Goal: Information Seeking & Learning: Learn about a topic

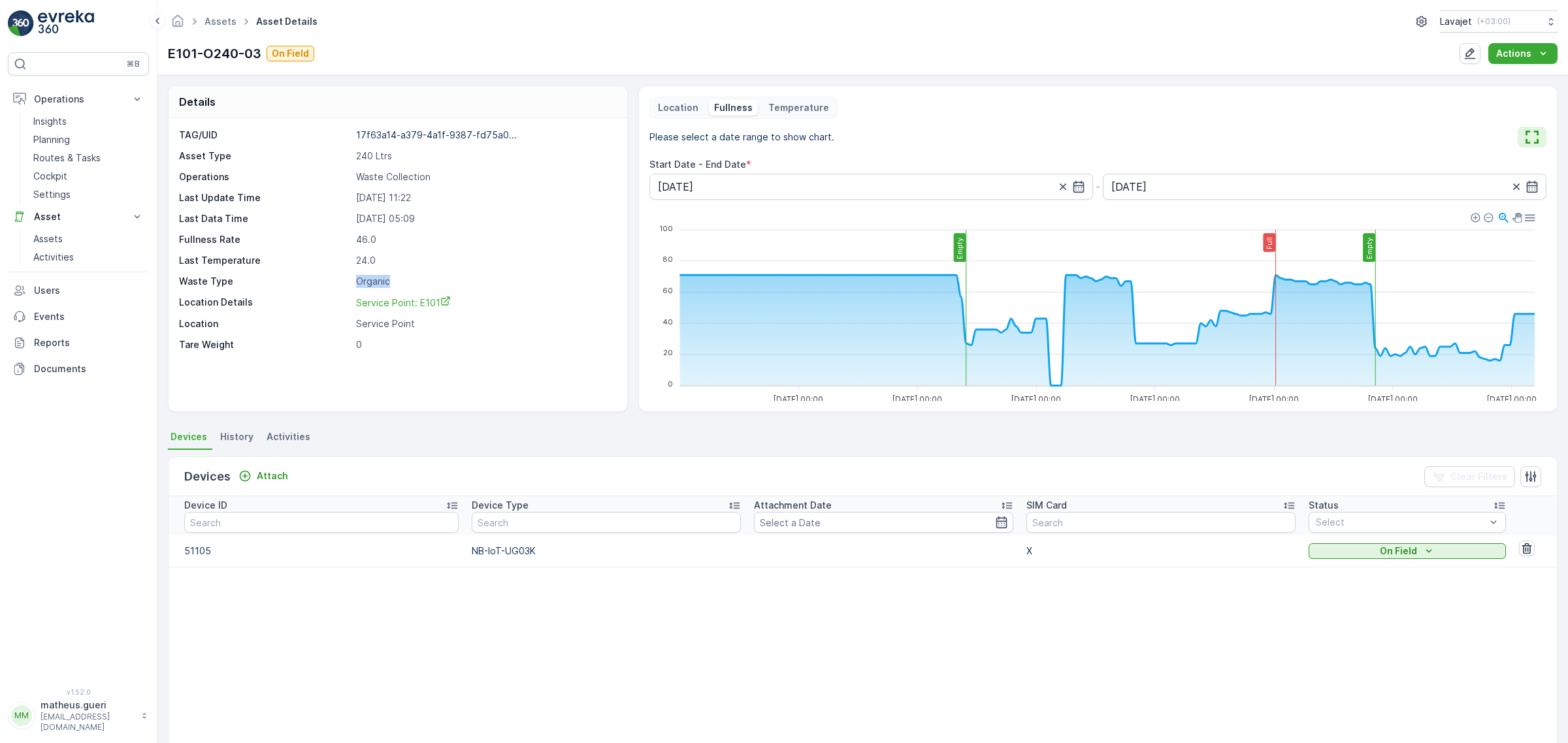
click at [1529, 138] on icon "button" at bounding box center [1532, 137] width 13 height 13
click at [1537, 59] on icon "Actions" at bounding box center [1543, 54] width 13 height 13
click at [1434, 51] on div "E101-O240-03 On Field Actions" at bounding box center [862, 54] width 1390 height 21
click at [1472, 54] on icon "button" at bounding box center [1470, 54] width 11 height 11
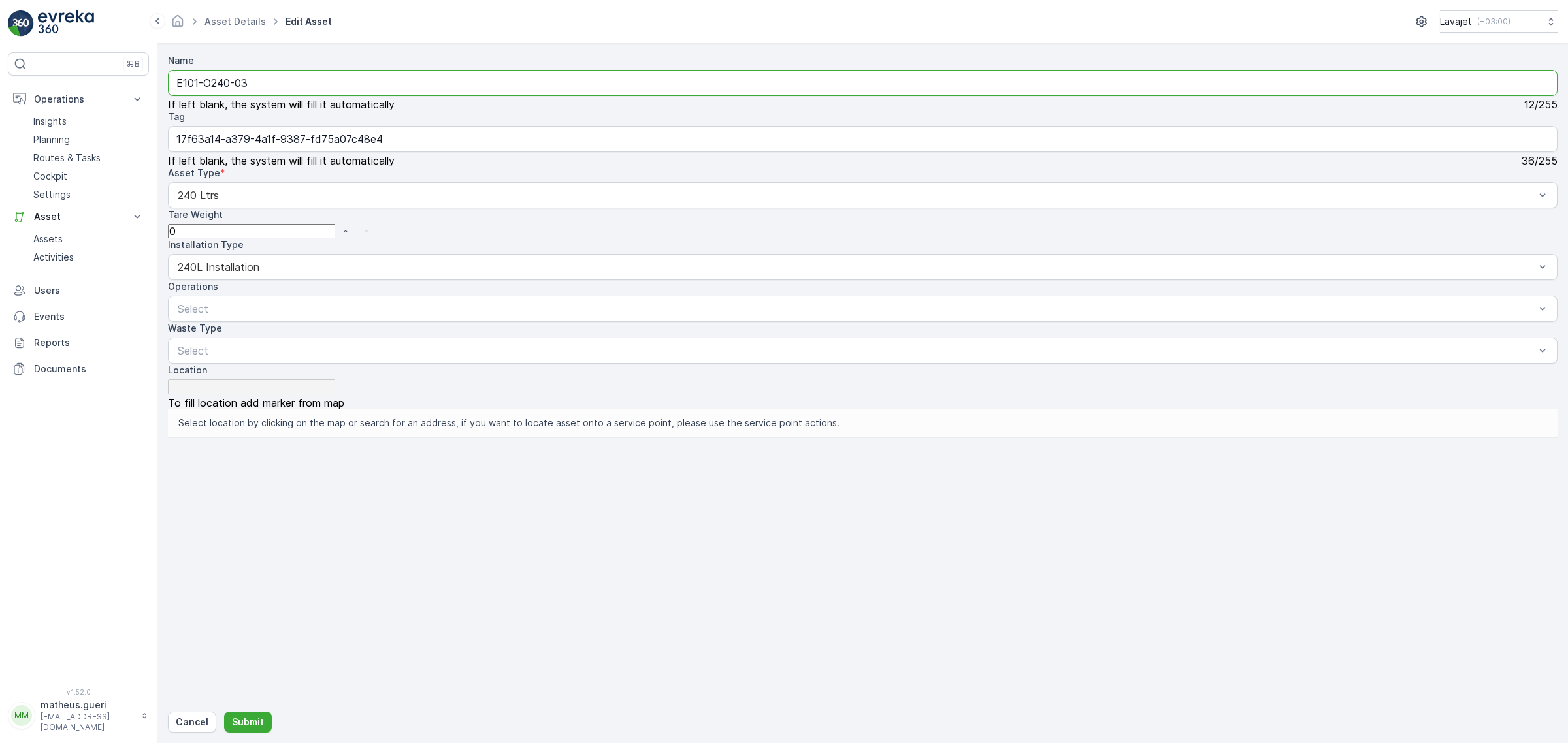
click at [265, 90] on input "E101-O240-03" at bounding box center [862, 83] width 1390 height 27
click at [51, 252] on p "Activities" at bounding box center [53, 257] width 40 height 13
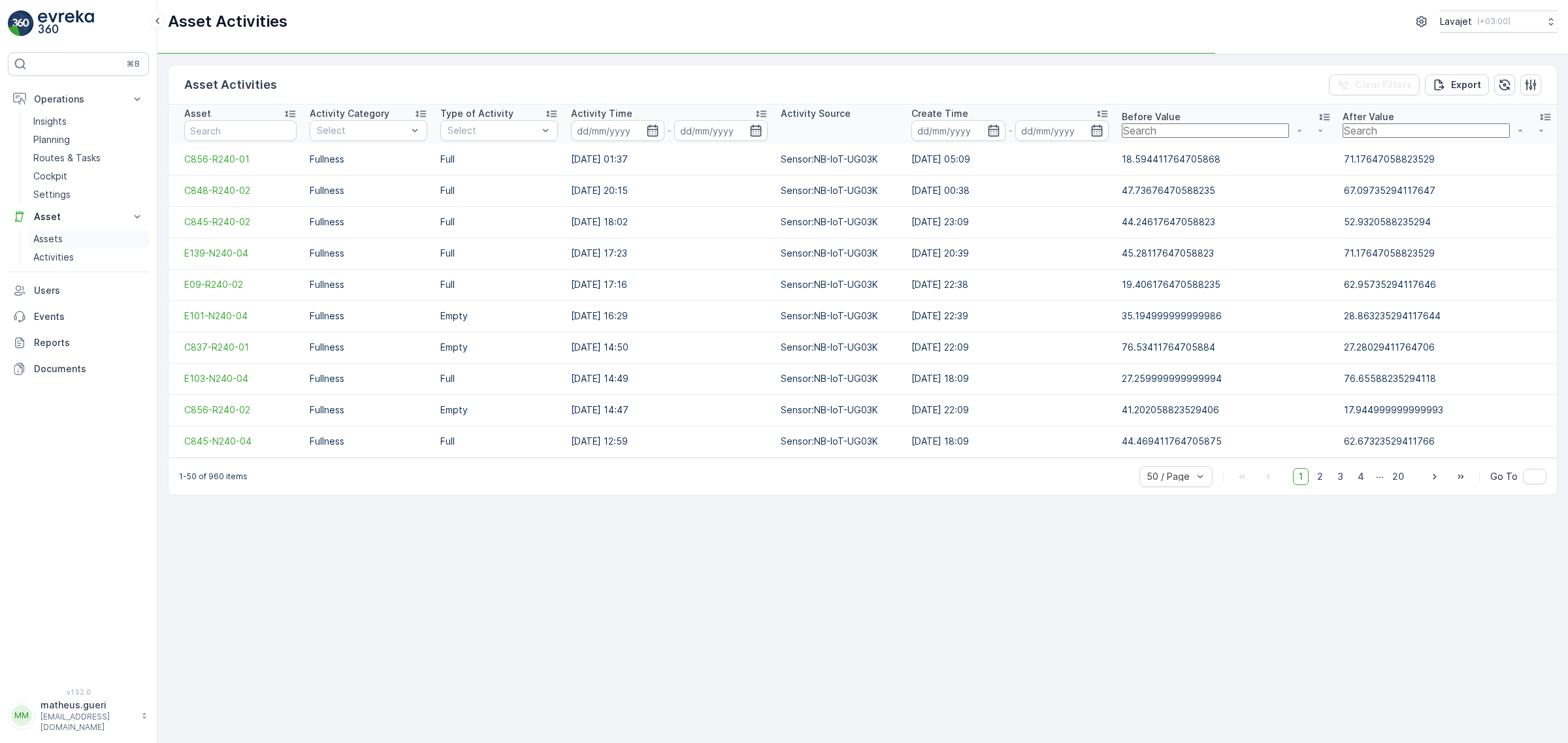
click at [51, 240] on p "Assets" at bounding box center [47, 239] width 30 height 13
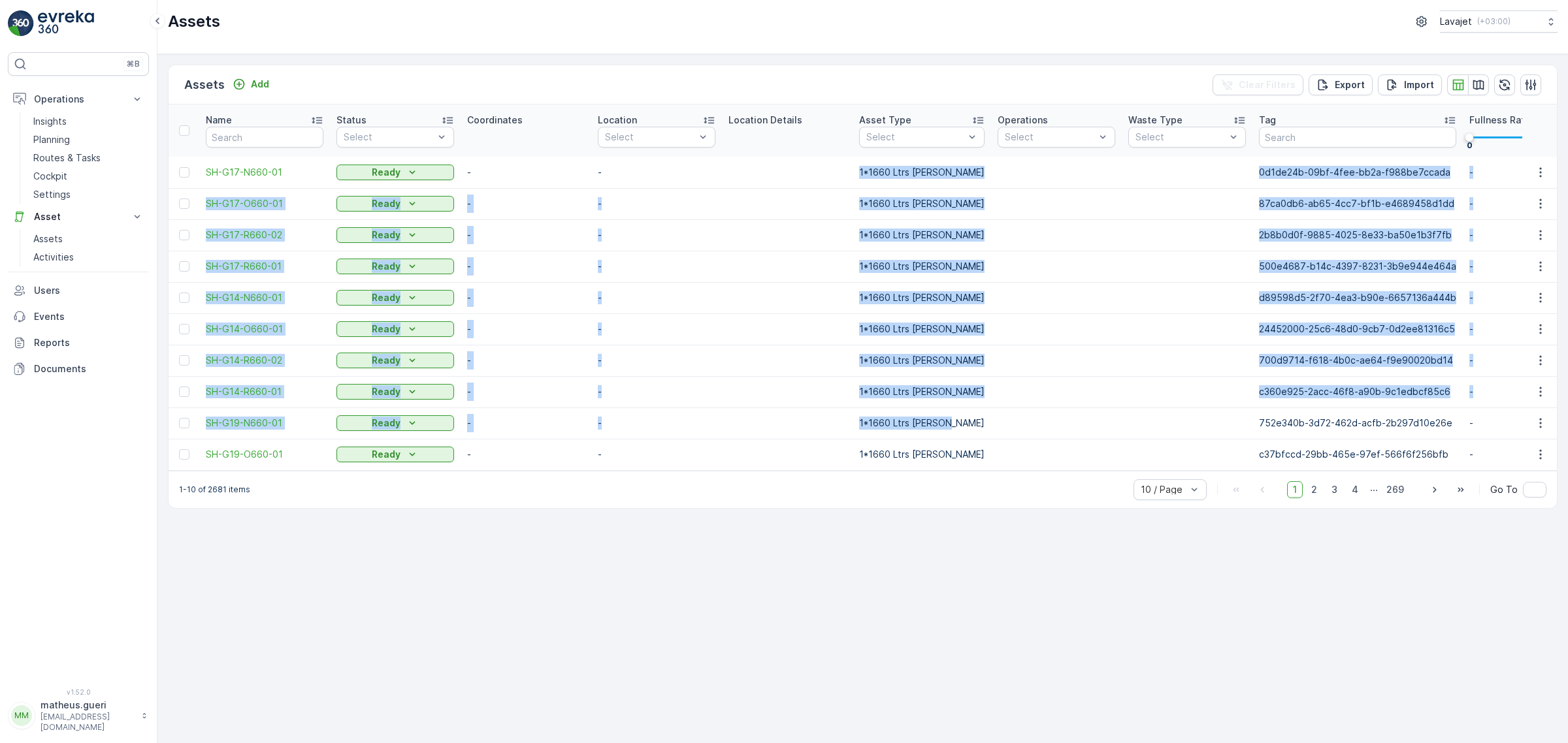
drag, startPoint x: 850, startPoint y: 171, endPoint x: 980, endPoint y: 436, distance: 295.2
click at [980, 436] on tbody "SH-G17-N660-01 Ready - - 1*1660 Ltrs Shelter 0d1de24b-09bf-4fee-bb2a-f988be7cca…" at bounding box center [1427, 313] width 2516 height 313
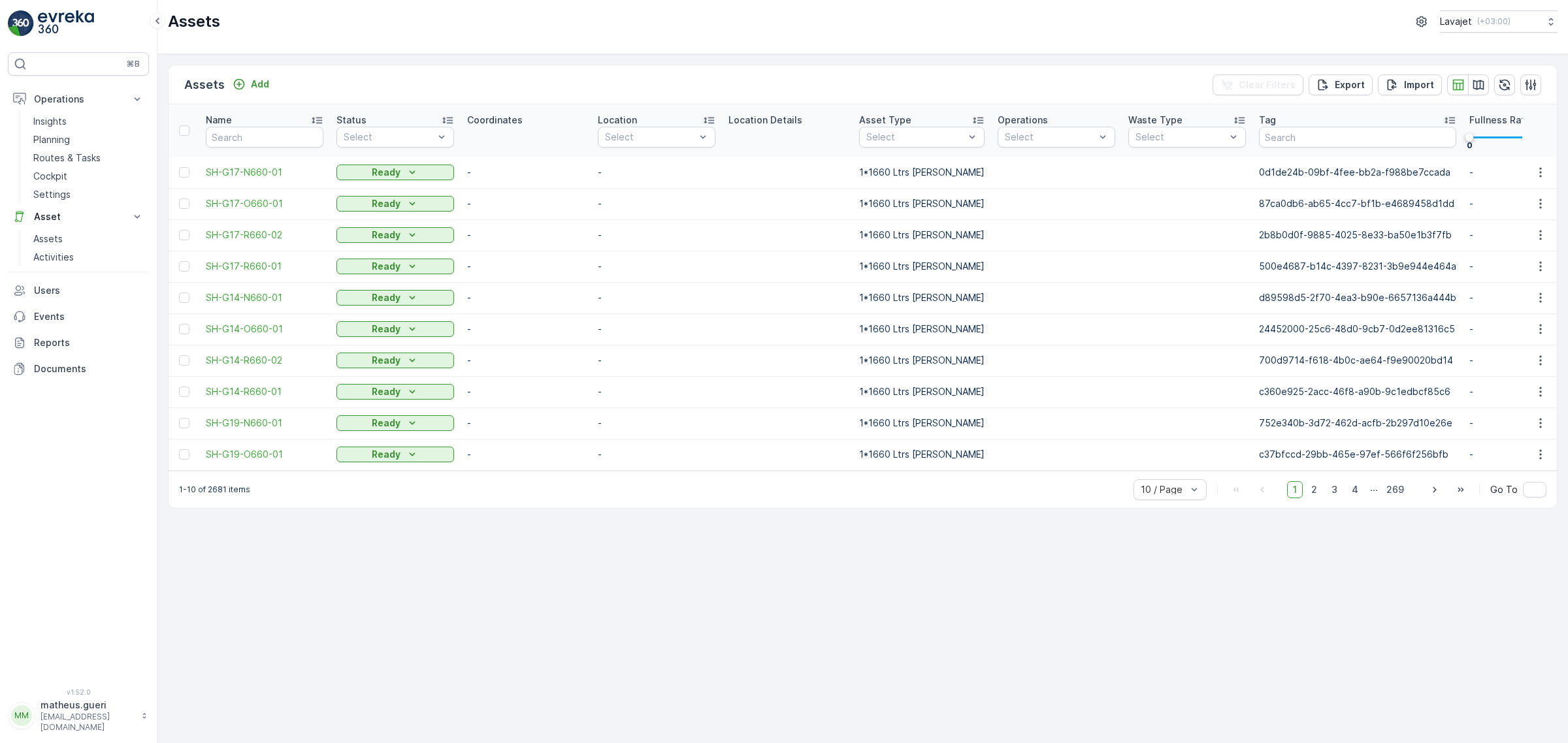
click at [948, 500] on div "1-10 of 2681 items 10 / Page 1 2 3 4 ... 269 Go To" at bounding box center [862, 489] width 1388 height 37
click at [255, 132] on input "text" at bounding box center [264, 137] width 117 height 21
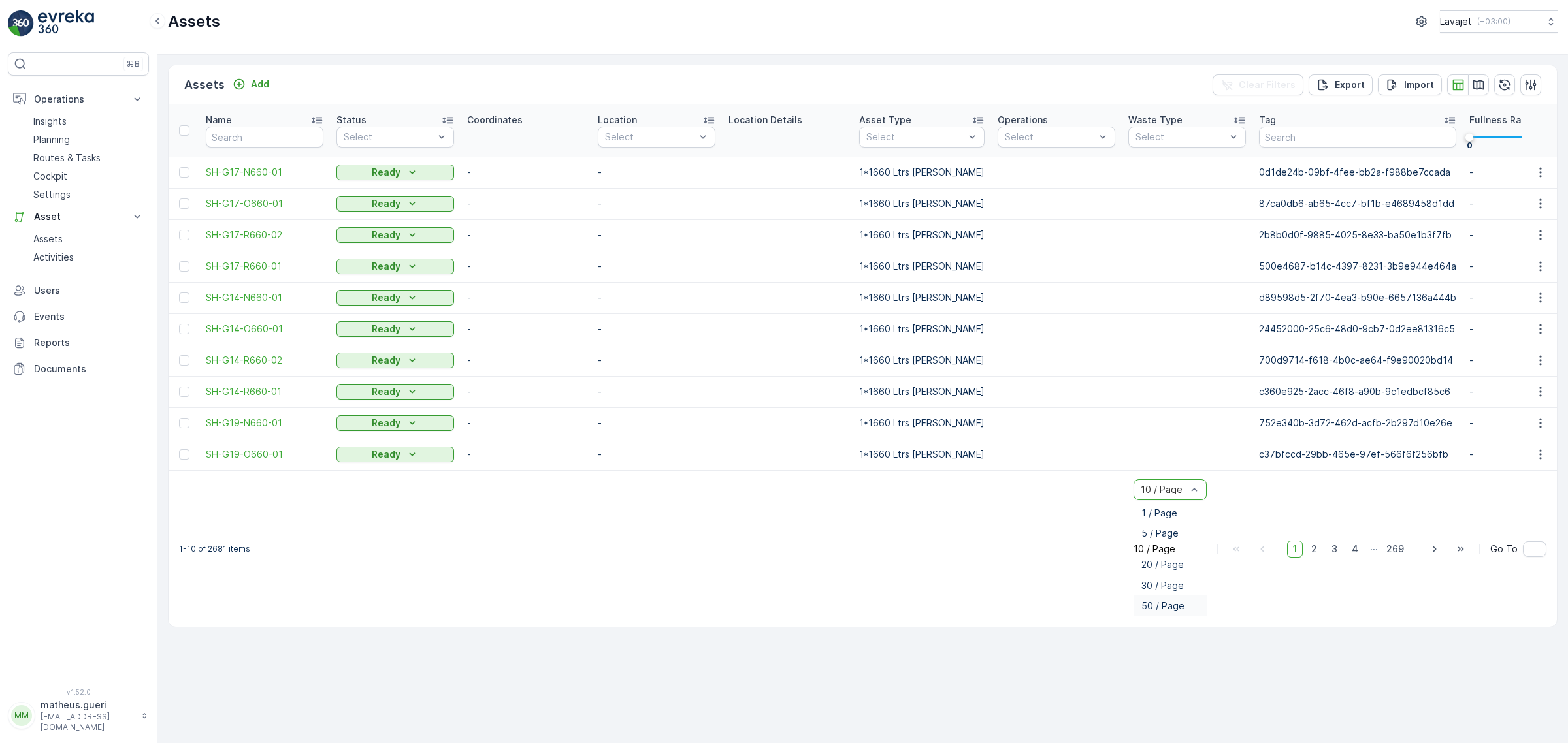
click at [1171, 601] on span "50 / Page" at bounding box center [1163, 606] width 43 height 10
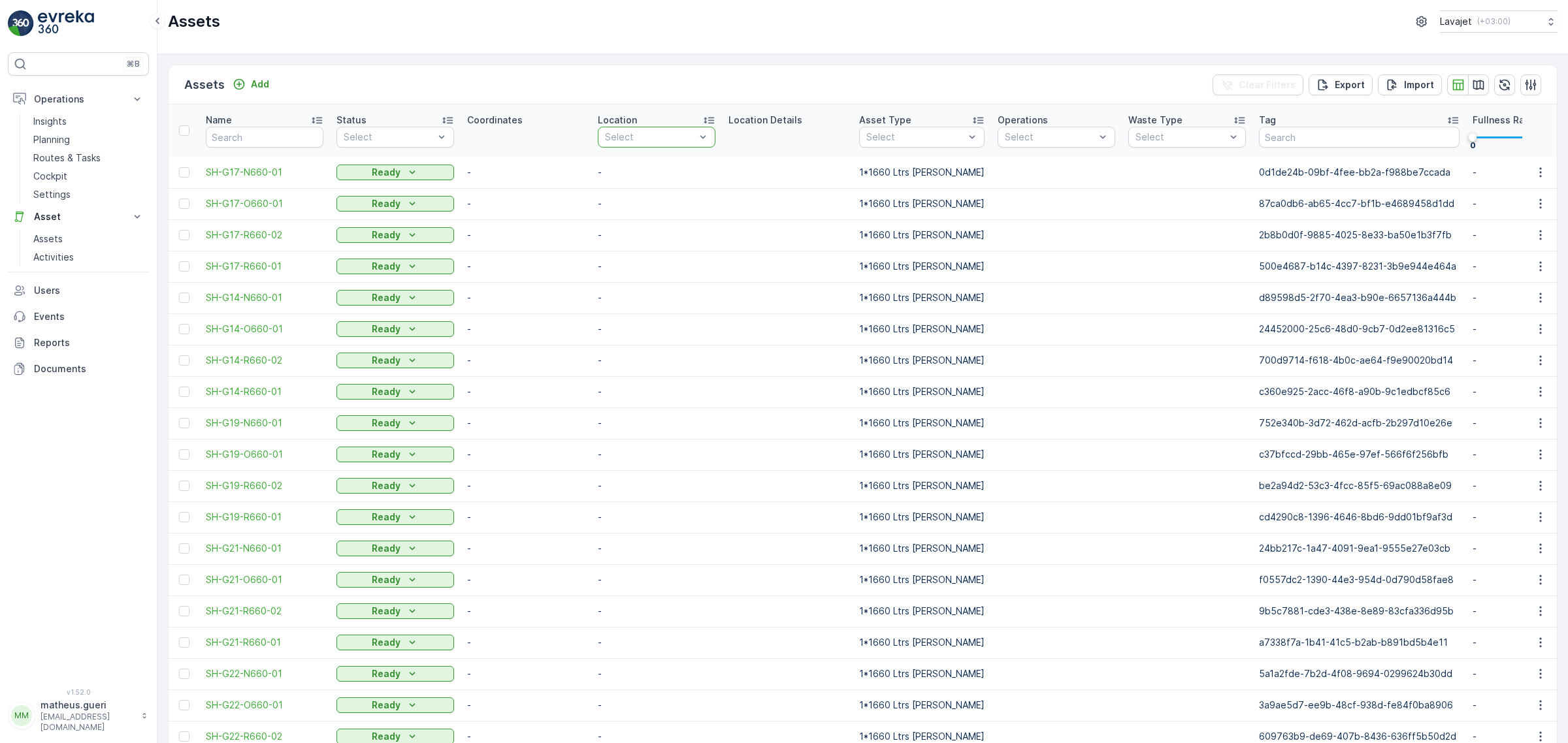
drag, startPoint x: 693, startPoint y: 137, endPoint x: 649, endPoint y: 149, distance: 45.6
click at [693, 138] on div at bounding box center [649, 137] width 92 height 10
click at [416, 131] on p "Select" at bounding box center [389, 137] width 90 height 13
click at [421, 135] on div at bounding box center [388, 137] width 92 height 10
click at [367, 188] on p "On Field" at bounding box center [376, 190] width 37 height 13
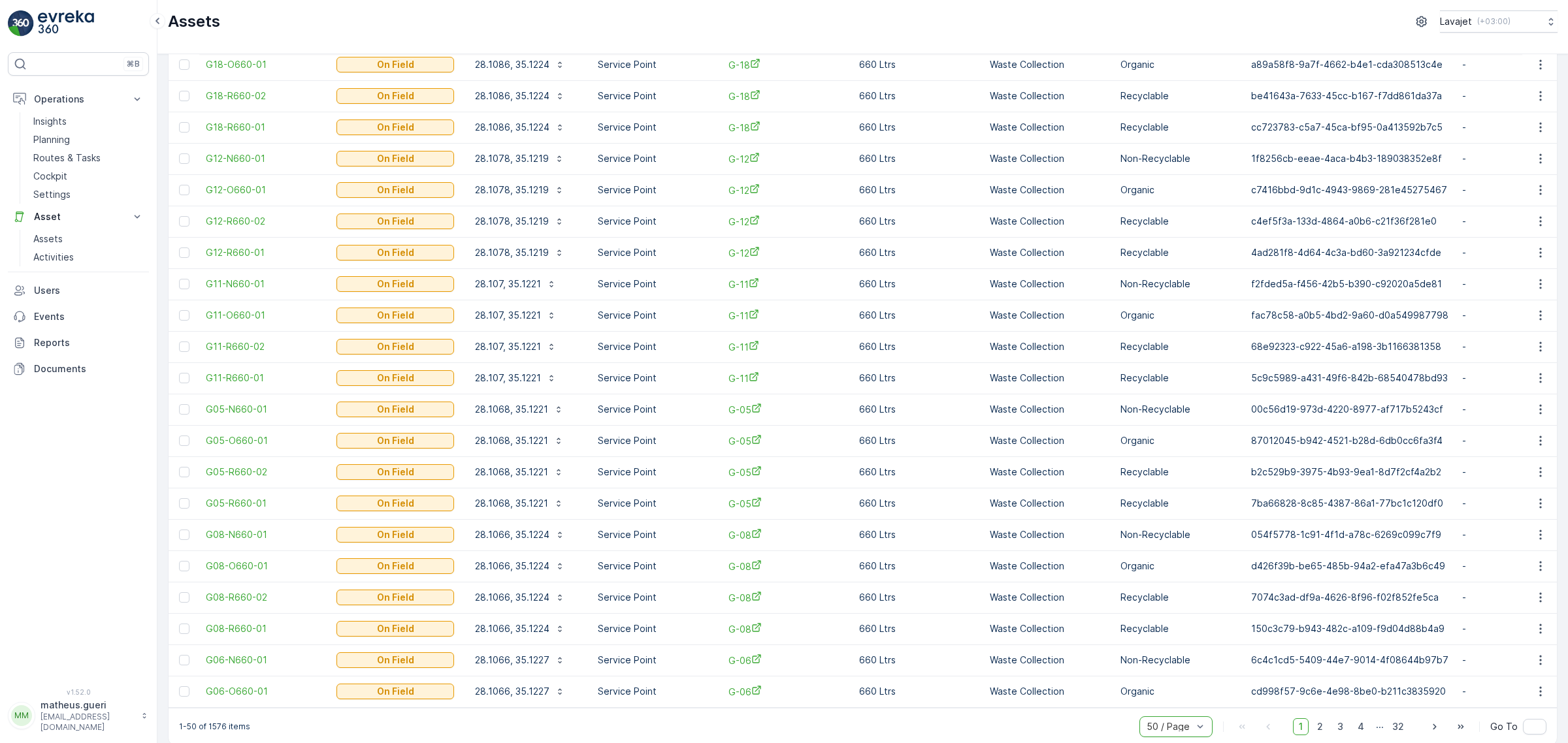
scroll to position [1035, 0]
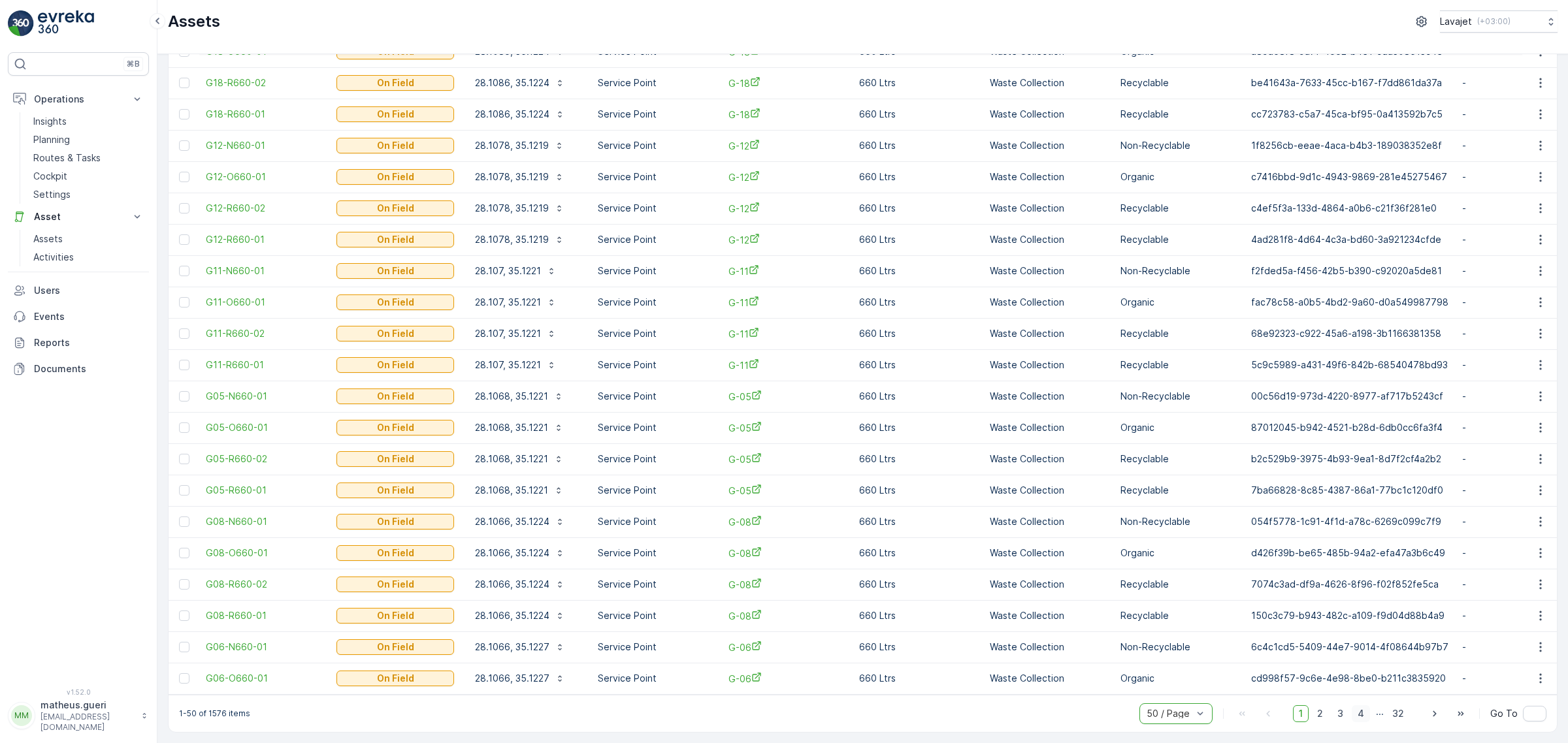
click at [1359, 716] on span "4" at bounding box center [1361, 713] width 18 height 17
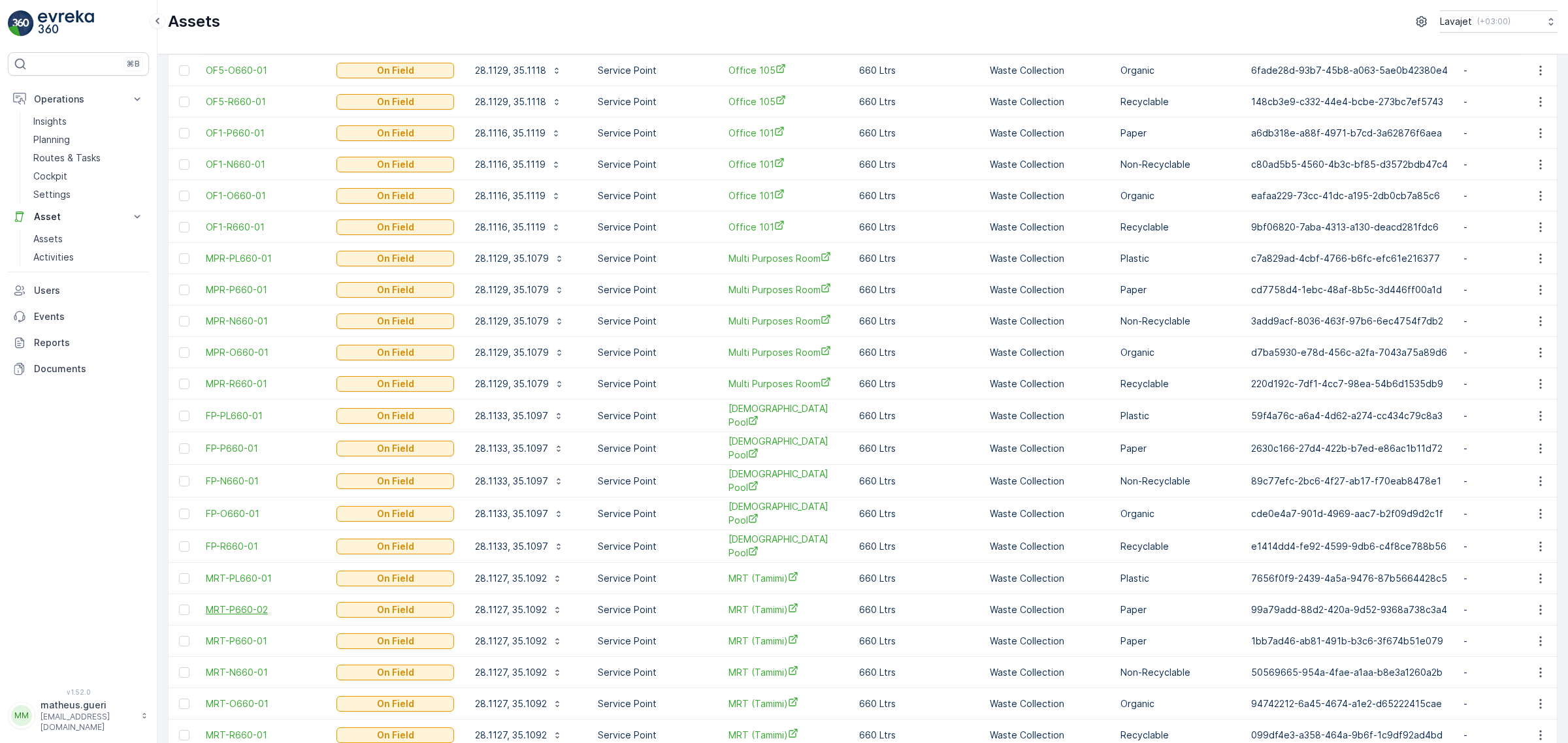
scroll to position [908, 0]
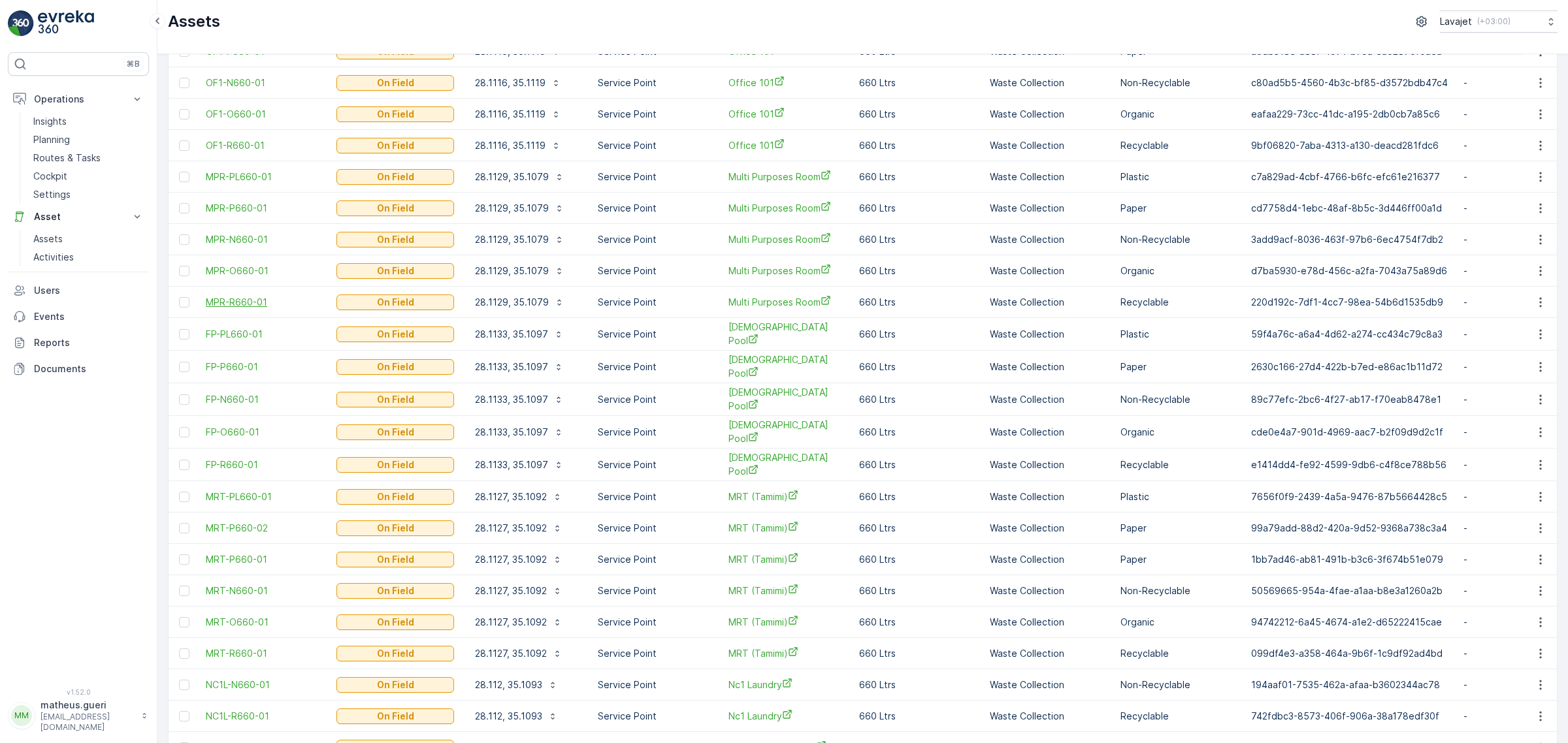
click at [226, 307] on span "MPR-R660-01" at bounding box center [264, 302] width 117 height 13
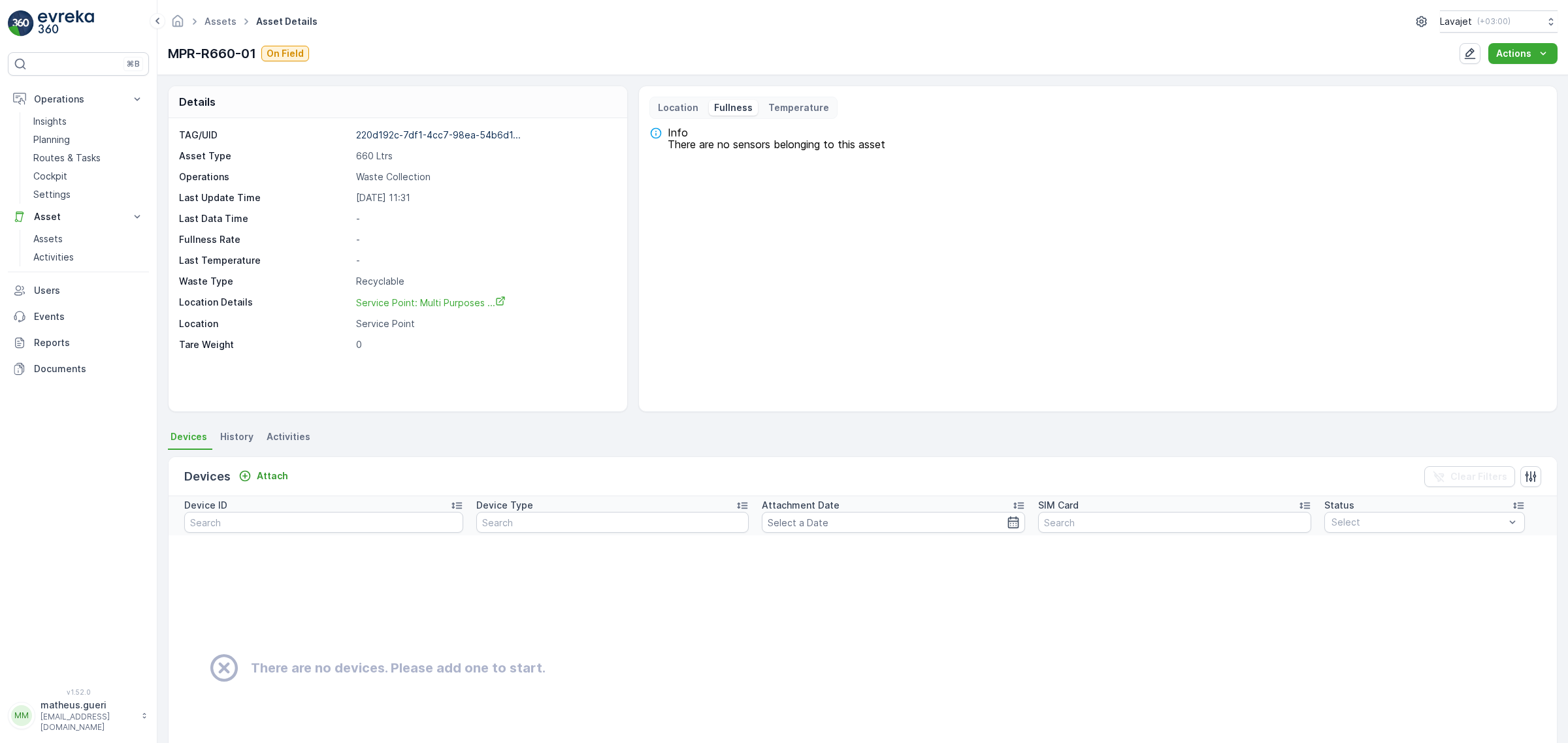
click at [678, 106] on p "Location" at bounding box center [678, 108] width 40 height 13
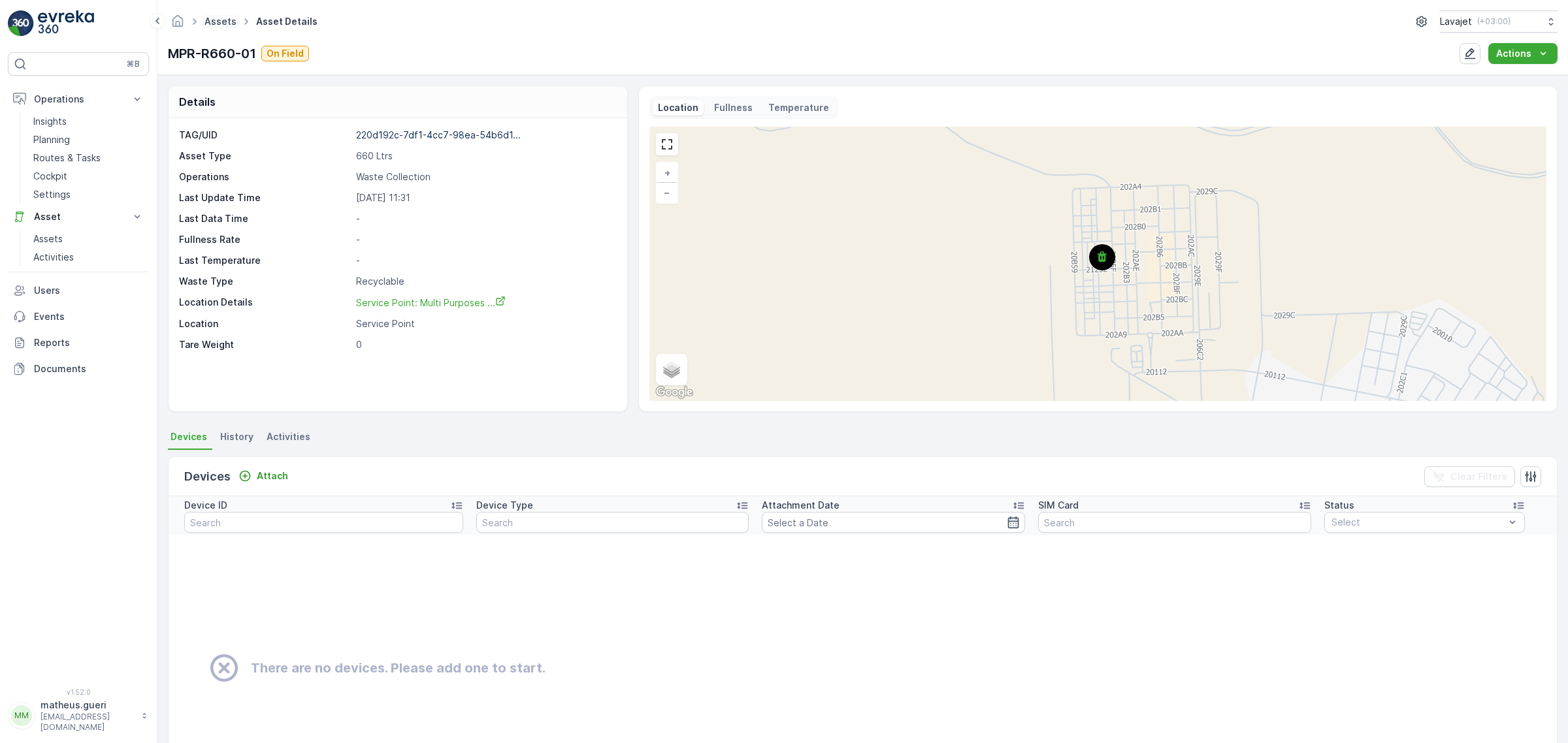
click at [227, 23] on link "Assets" at bounding box center [220, 22] width 32 height 11
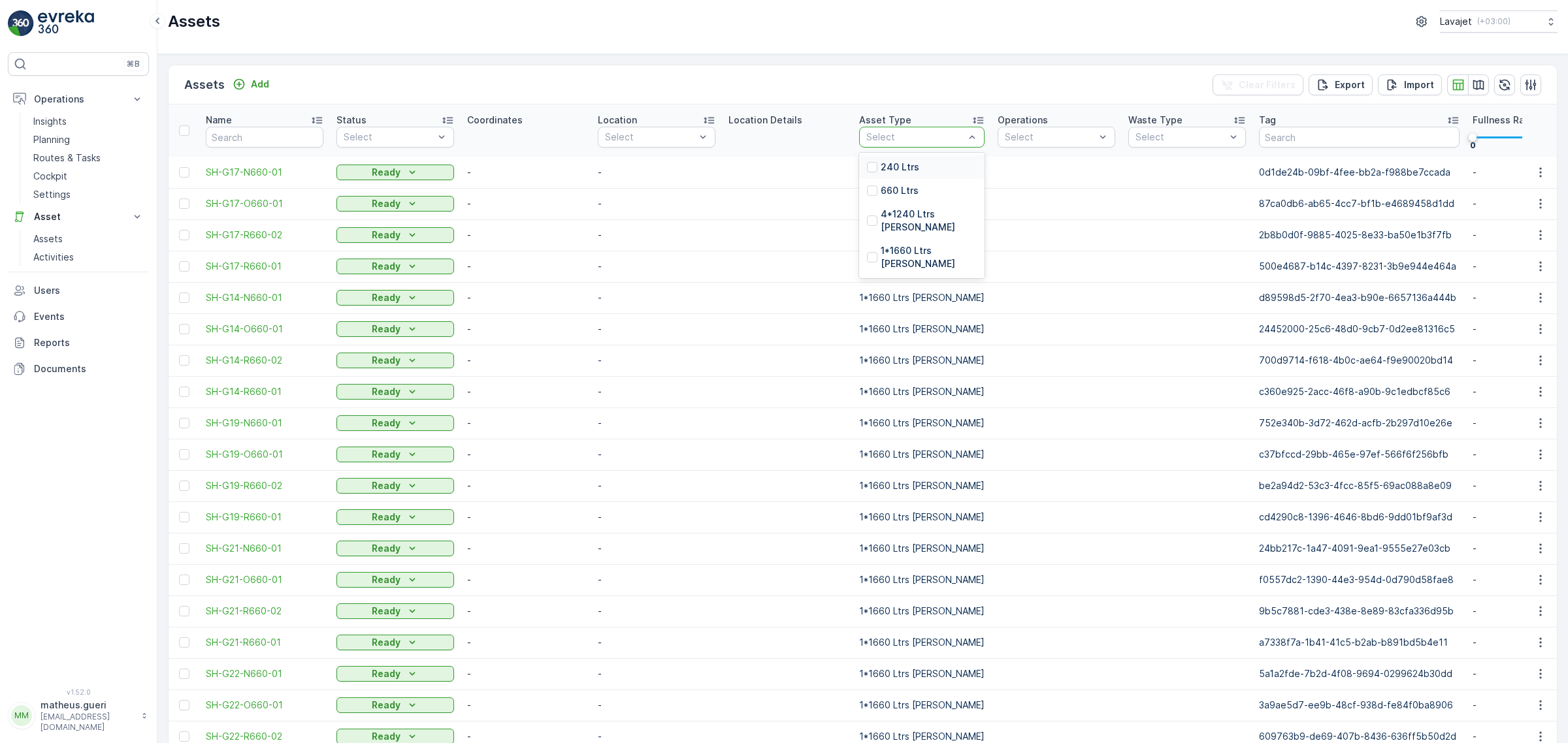
click at [882, 169] on p "240 Ltrs" at bounding box center [900, 167] width 39 height 13
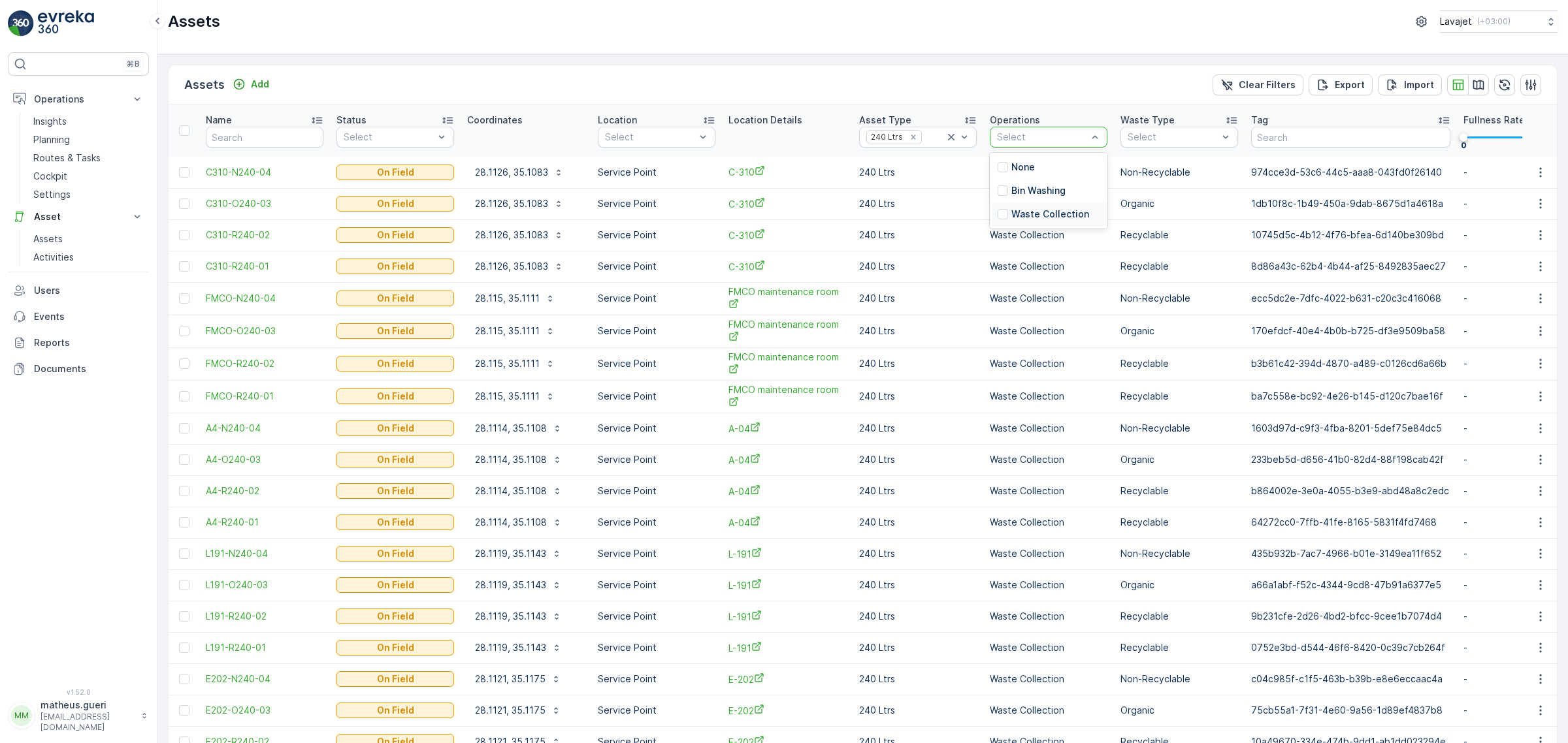
click at [1050, 214] on p "Waste Collection" at bounding box center [1050, 214] width 78 height 13
